Goal: Find specific page/section: Find specific page/section

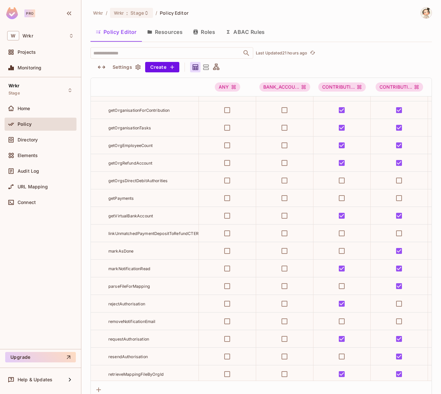
scroll to position [725, 0]
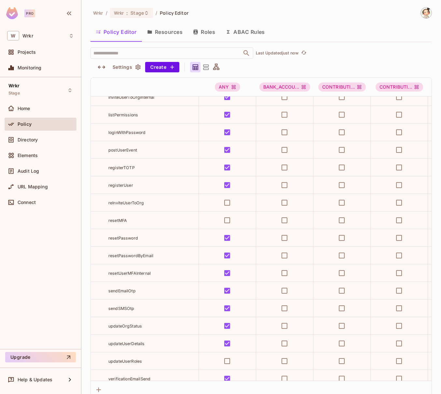
scroll to position [5153, 0]
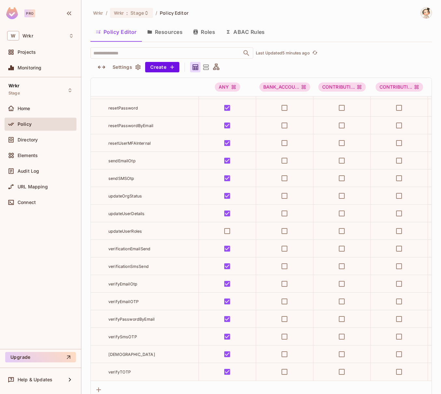
click at [161, 33] on button "Resources" at bounding box center [165, 32] width 46 height 16
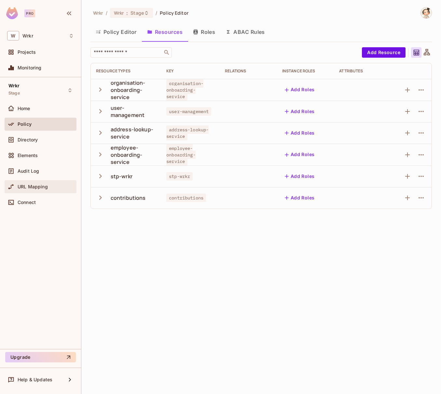
click at [43, 187] on span "URL Mapping" at bounding box center [33, 186] width 30 height 5
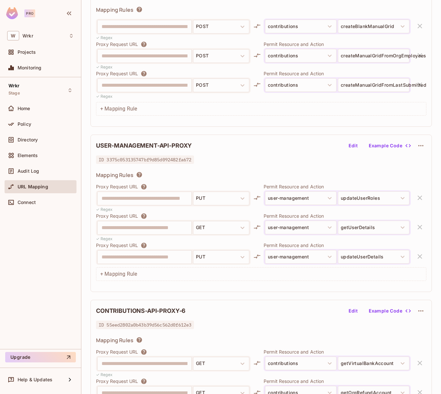
scroll to position [260, 0]
